Goal: Contribute content

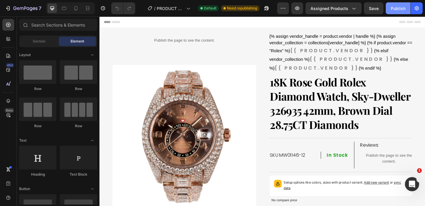
click at [402, 11] on div "Publish" at bounding box center [397, 8] width 15 height 6
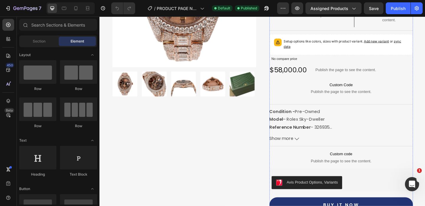
scroll to position [241, 0]
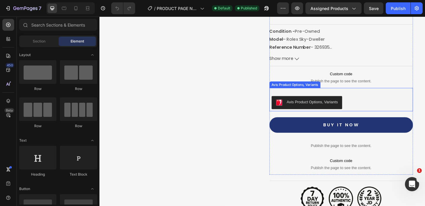
click at [373, 99] on div "Avis Product Options, Variants" at bounding box center [362, 106] width 152 height 21
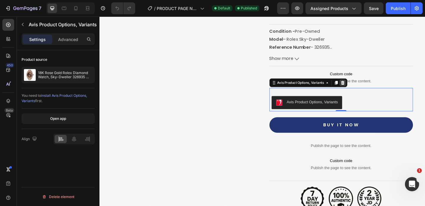
click at [366, 89] on icon at bounding box center [363, 88] width 5 height 5
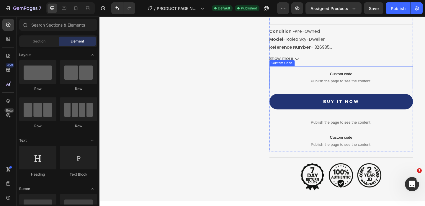
click at [310, 84] on span "Publish the page to see the content." at bounding box center [362, 86] width 156 height 6
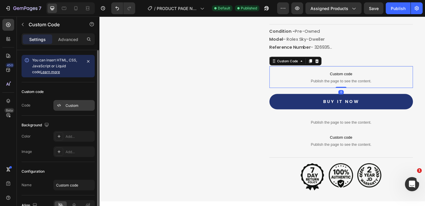
click at [78, 106] on div "Custom" at bounding box center [79, 105] width 28 height 5
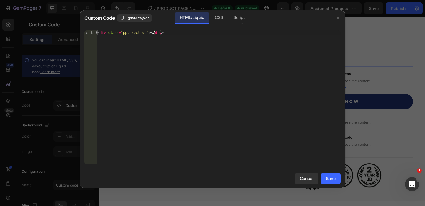
click at [155, 56] on div "< div class = "pplrsection" > </ div >" at bounding box center [218, 101] width 244 height 143
type textarea "<div class="pplrsection"></div>"
click at [155, 56] on div "< div class = "pplrsection" > </ div >" at bounding box center [218, 101] width 244 height 143
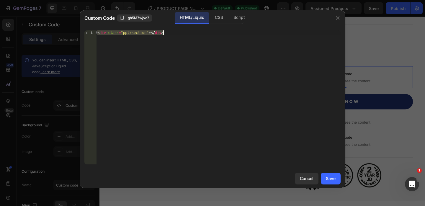
click at [139, 34] on div "< div class = "pplrsection" > </ div >" at bounding box center [218, 101] width 244 height 143
click at [333, 181] on div "Save" at bounding box center [330, 178] width 10 height 6
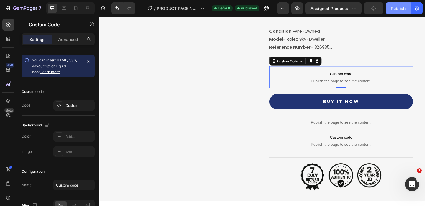
click at [392, 11] on button "Publish" at bounding box center [397, 8] width 25 height 12
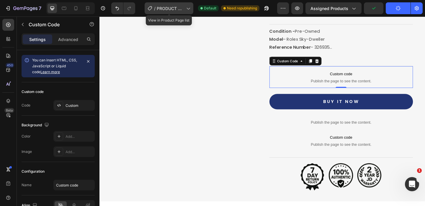
click at [186, 6] on icon at bounding box center [188, 8] width 6 height 6
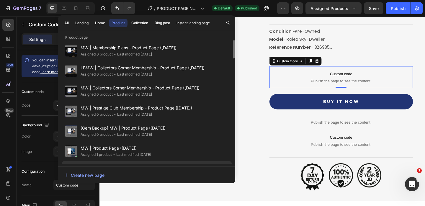
scroll to position [0, 0]
